Goal: Information Seeking & Learning: Learn about a topic

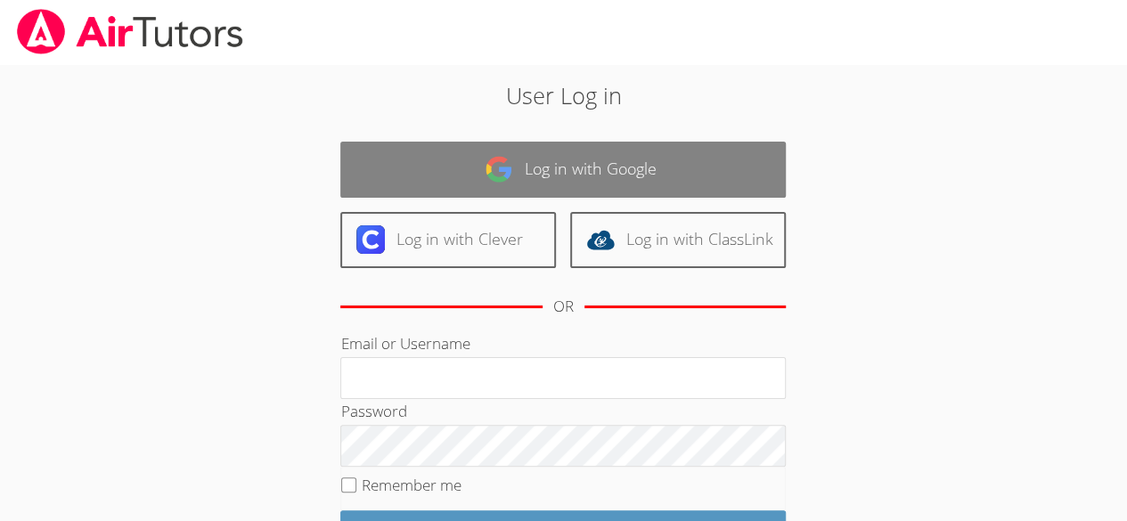
click at [631, 177] on link "Log in with Google" at bounding box center [563, 170] width 446 height 56
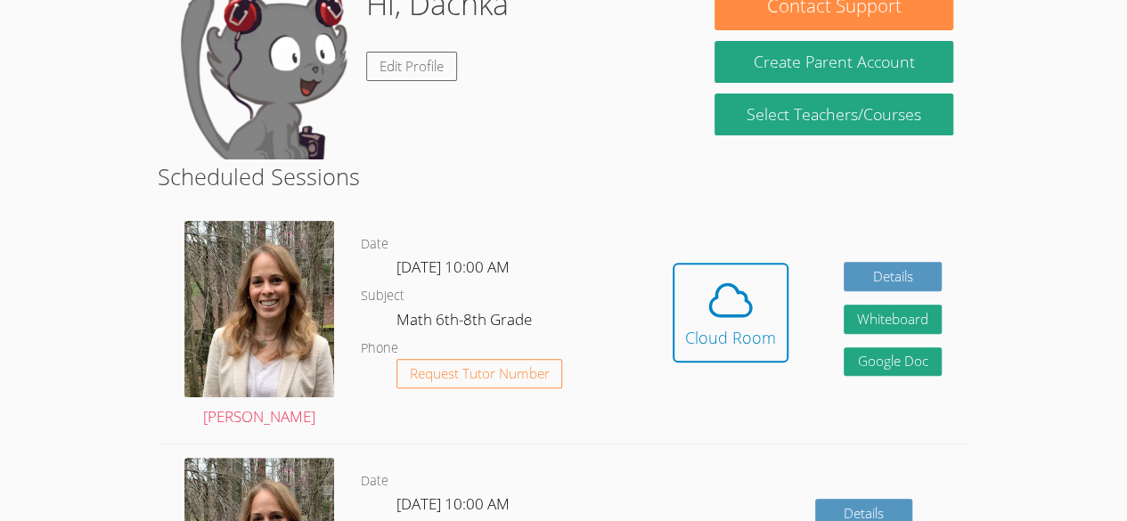
scroll to position [191, 0]
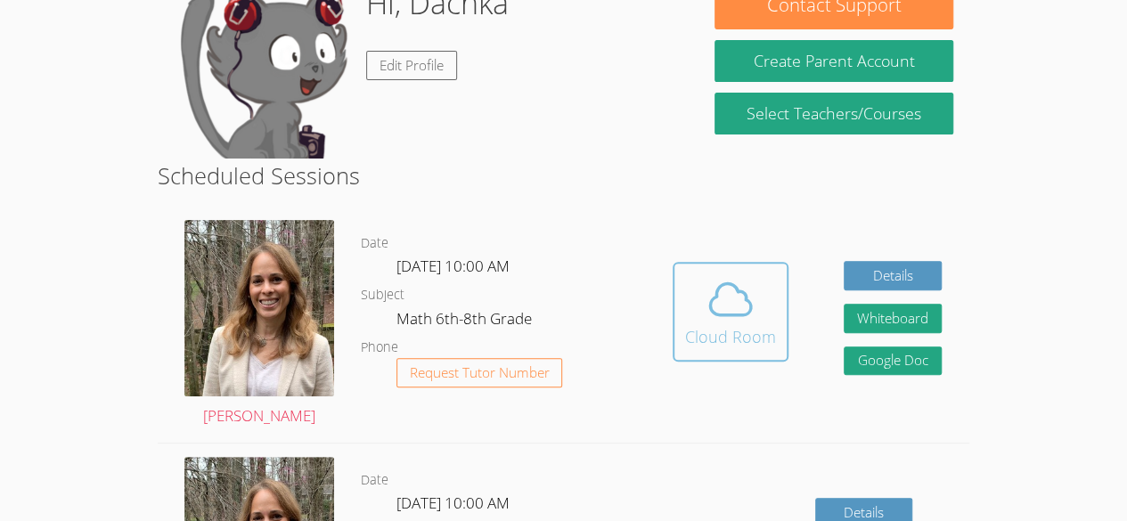
click at [756, 312] on span at bounding box center [730, 300] width 91 height 50
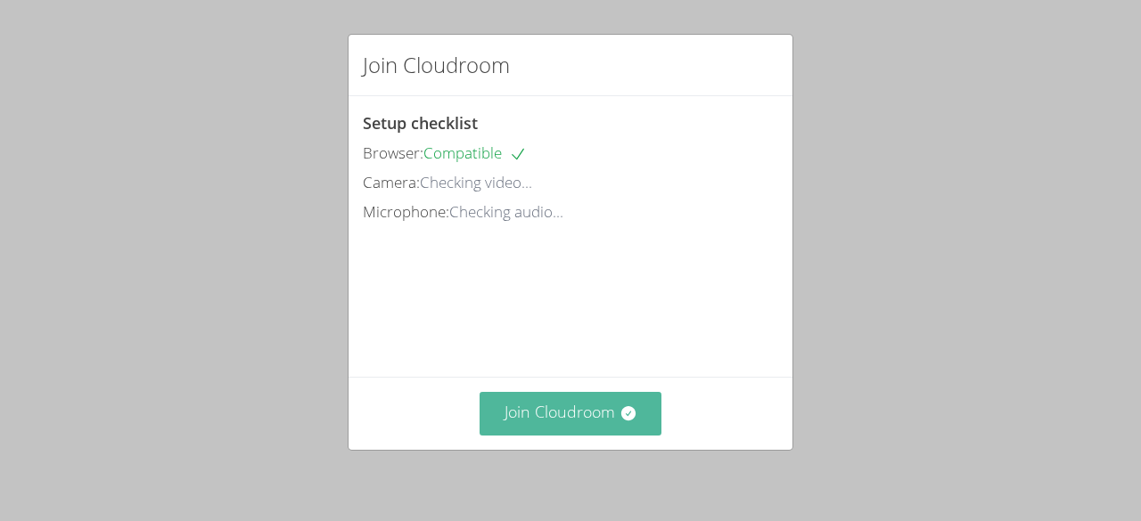
click at [561, 414] on button "Join Cloudroom" at bounding box center [570, 414] width 183 height 44
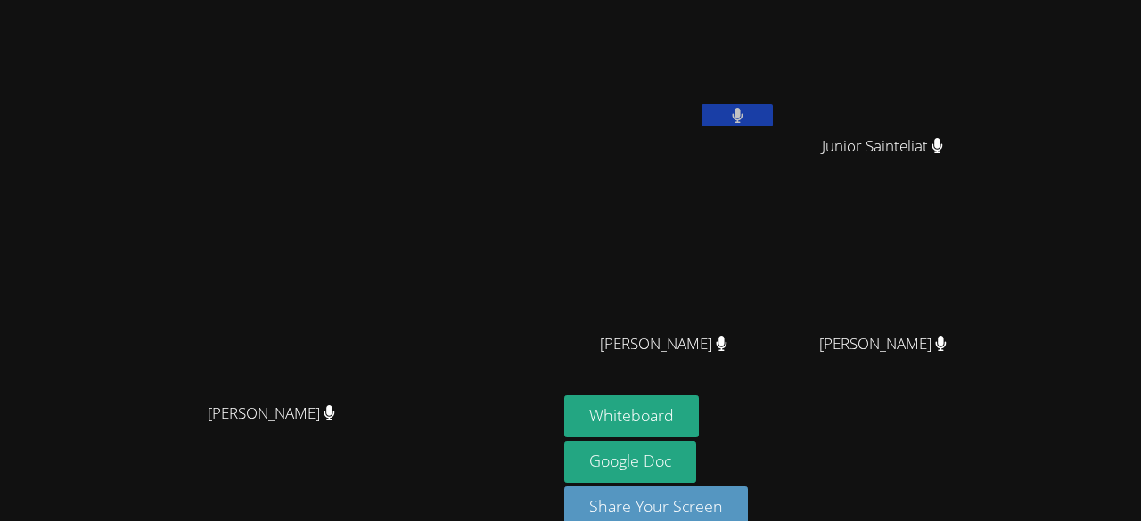
click at [727, 337] on span "[PERSON_NAME]" at bounding box center [663, 345] width 127 height 26
click at [699, 412] on button "Whiteboard" at bounding box center [631, 417] width 135 height 42
click at [743, 112] on icon at bounding box center [738, 115] width 12 height 15
click at [747, 112] on icon at bounding box center [737, 115] width 19 height 15
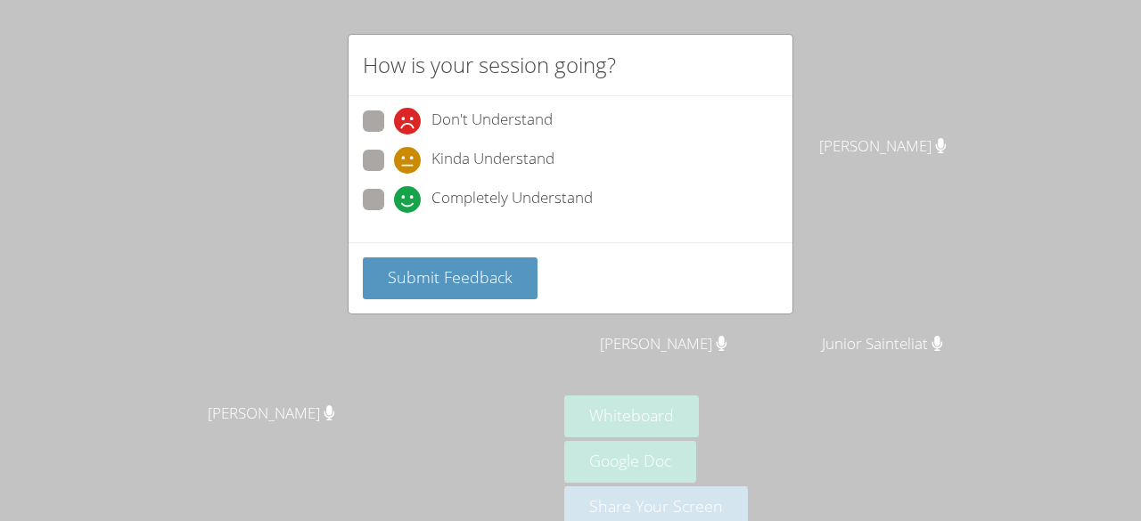
click at [269, 274] on div "How is your session going? Don't Understand Kinda Understand Completely Underst…" at bounding box center [570, 260] width 1141 height 521
click at [560, 199] on span "Completely Understand" at bounding box center [511, 199] width 161 height 27
click at [409, 199] on input "Completely Understand" at bounding box center [401, 196] width 15 height 15
radio input "true"
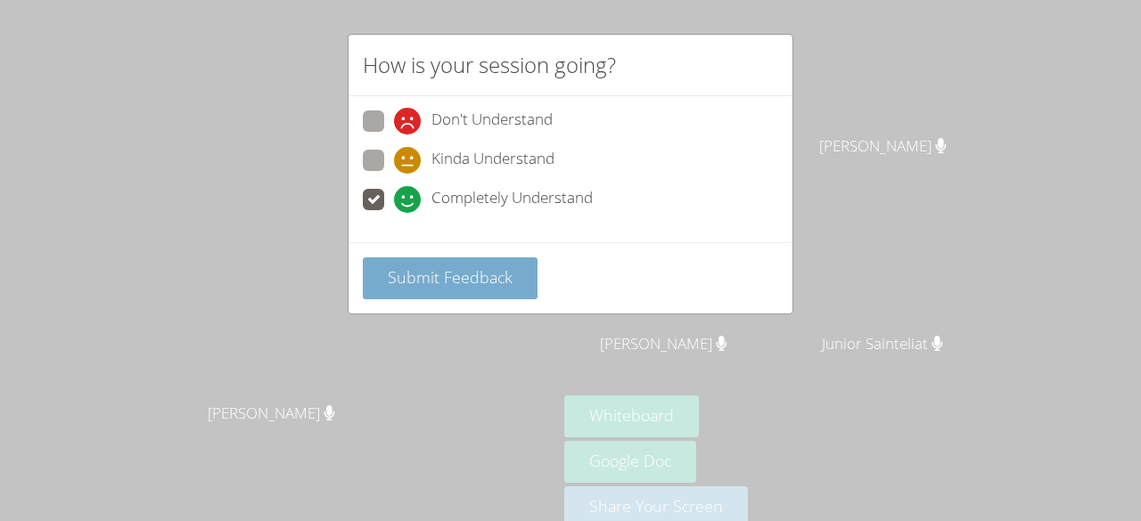
click at [481, 290] on button "Submit Feedback" at bounding box center [450, 279] width 175 height 42
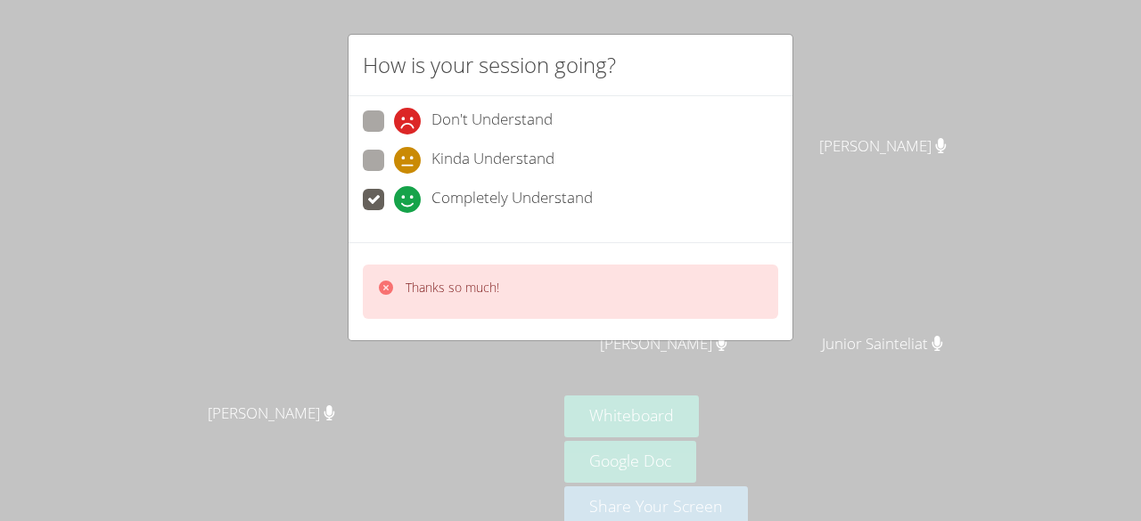
click at [384, 283] on icon at bounding box center [386, 288] width 18 height 18
click at [400, 279] on div "Thanks so much!" at bounding box center [438, 292] width 122 height 26
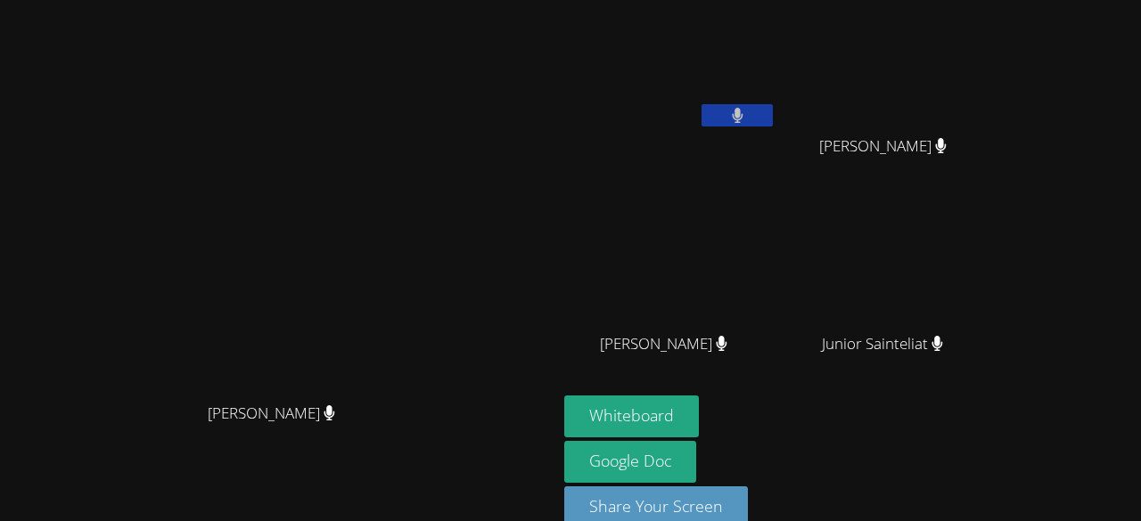
click at [441, 465] on div "[PERSON_NAME]" at bounding box center [278, 429] width 543 height 71
